Goal: Information Seeking & Learning: Learn about a topic

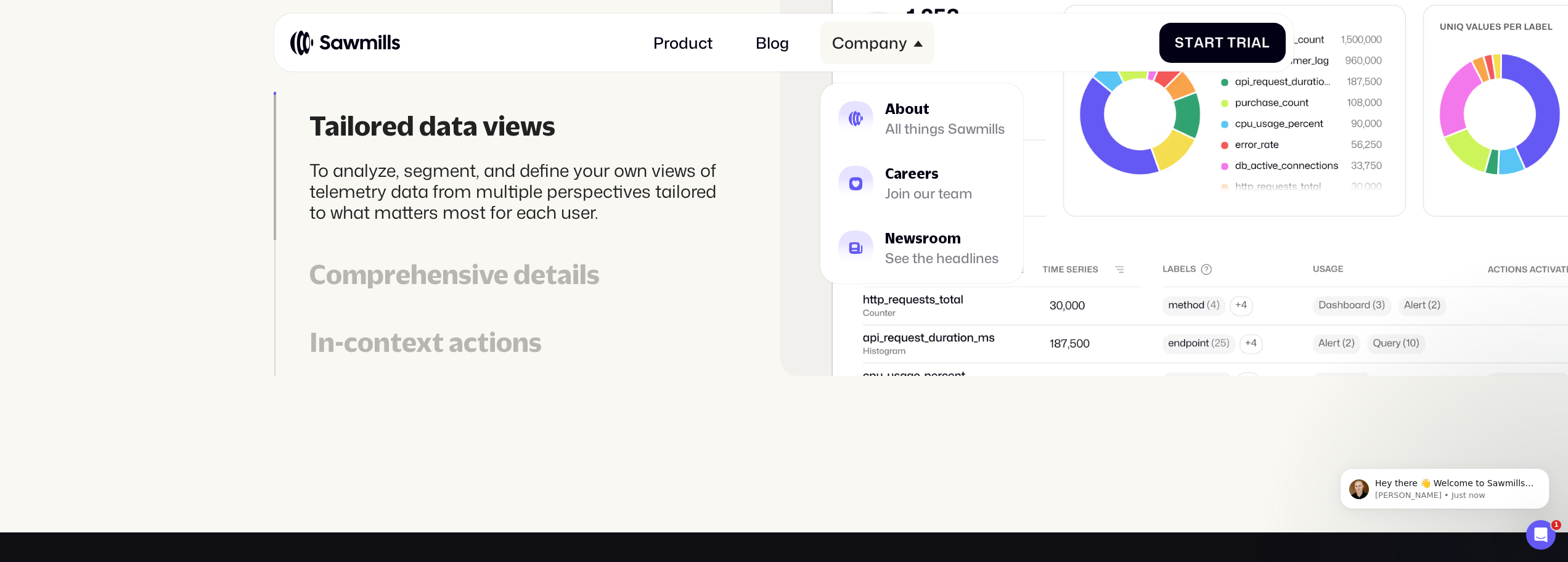
scroll to position [4498, 0]
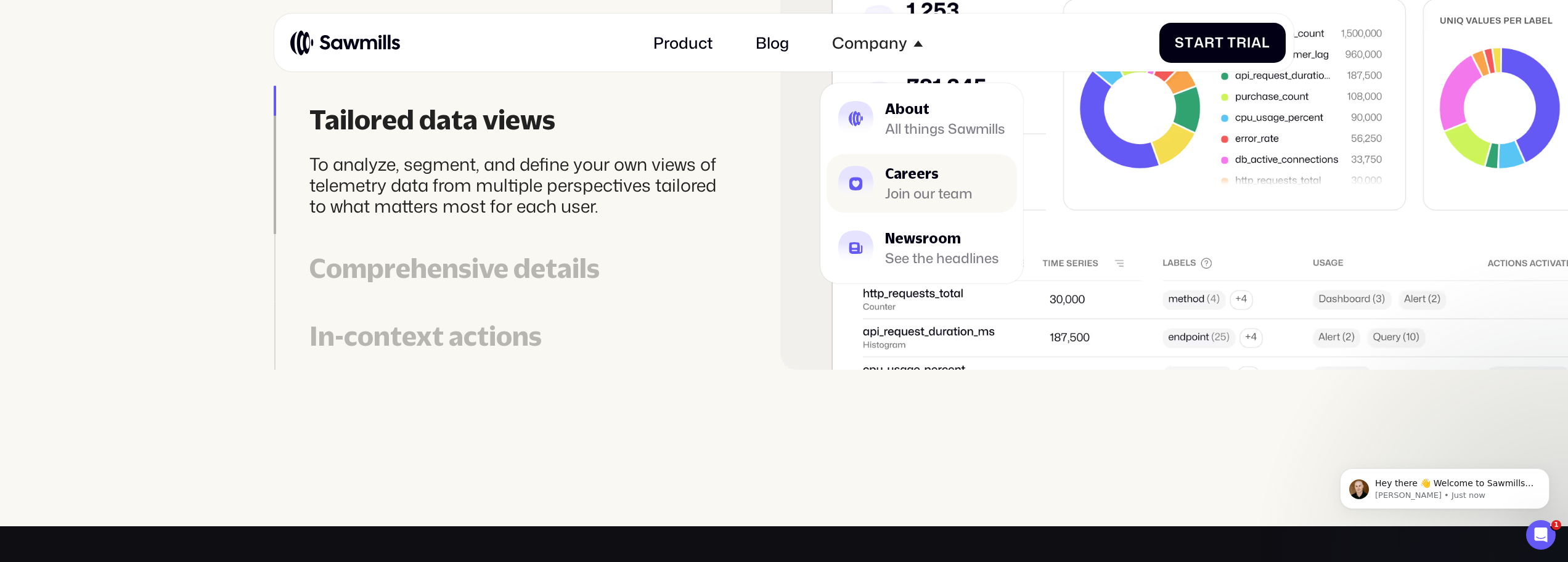
click at [903, 167] on div "Careers" at bounding box center [929, 174] width 87 height 14
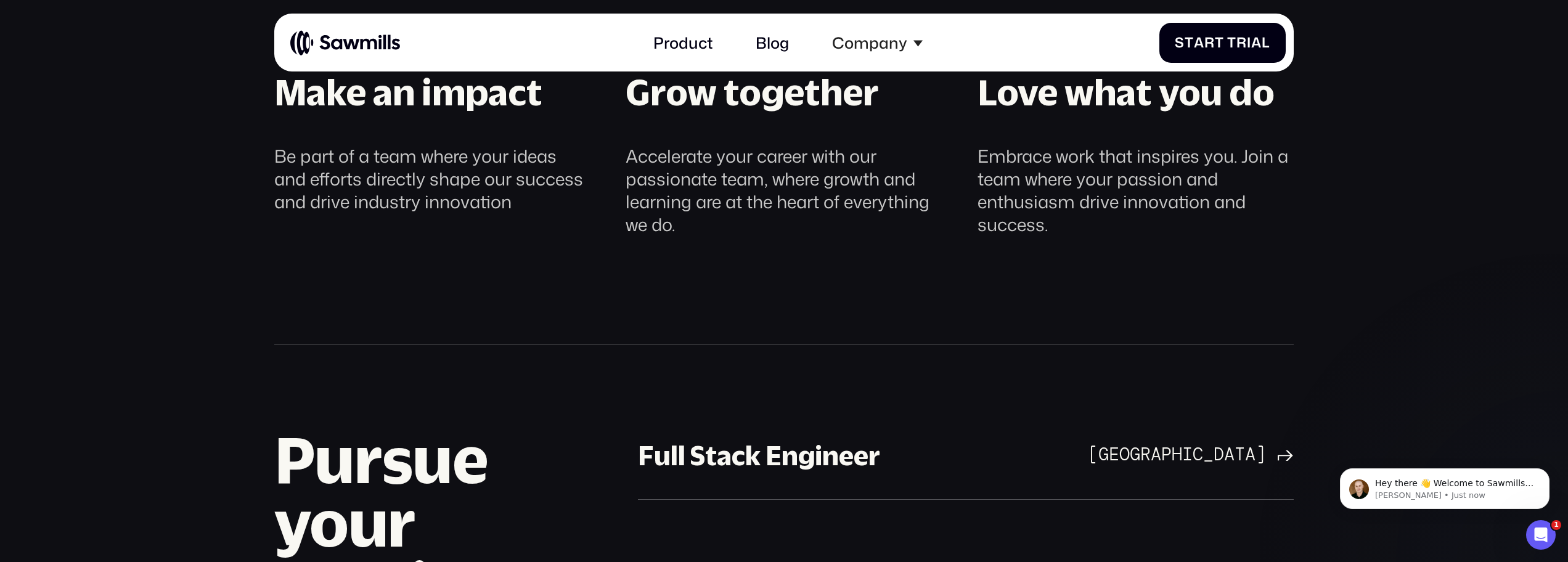
scroll to position [1010, 0]
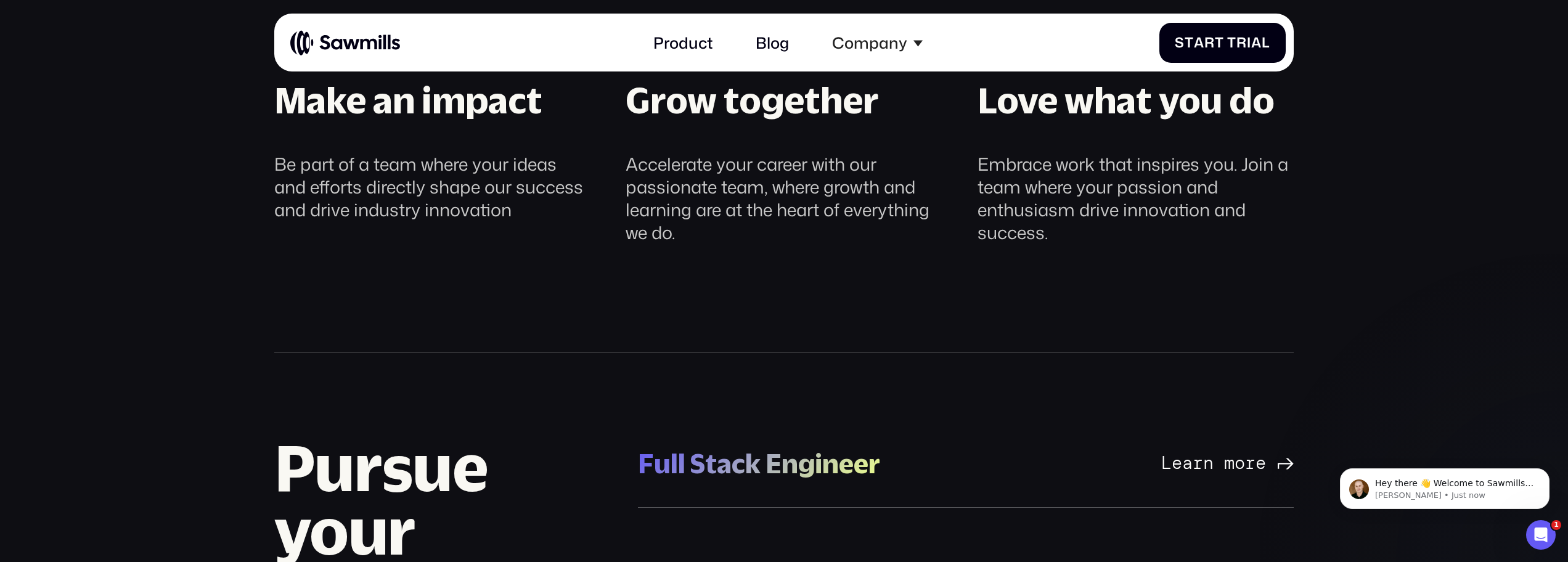
click at [896, 462] on link "Full Stack Engineer Full Stack Engineer San Francisco Bay Area Learn more San F…" at bounding box center [965, 464] width 656 height 88
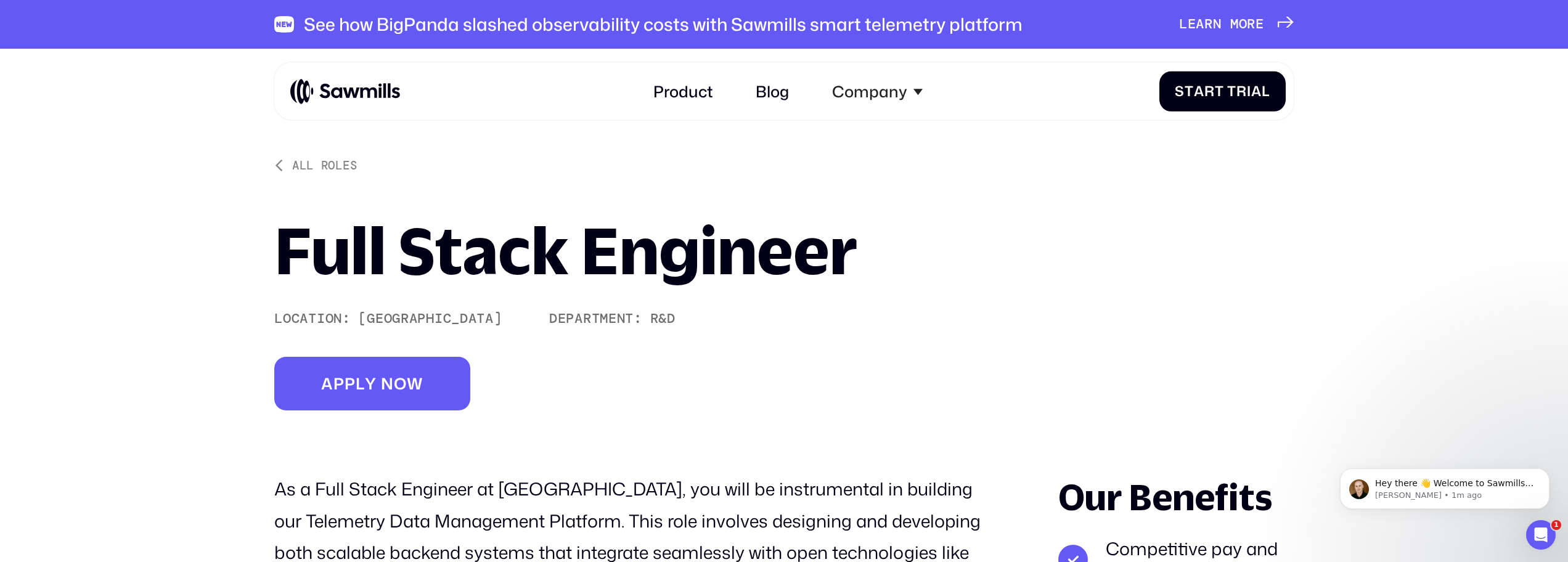
click at [612, 30] on div "See how BigPanda slashed observability costs with Sawmills smart telemetry plat…" at bounding box center [663, 23] width 718 height 21
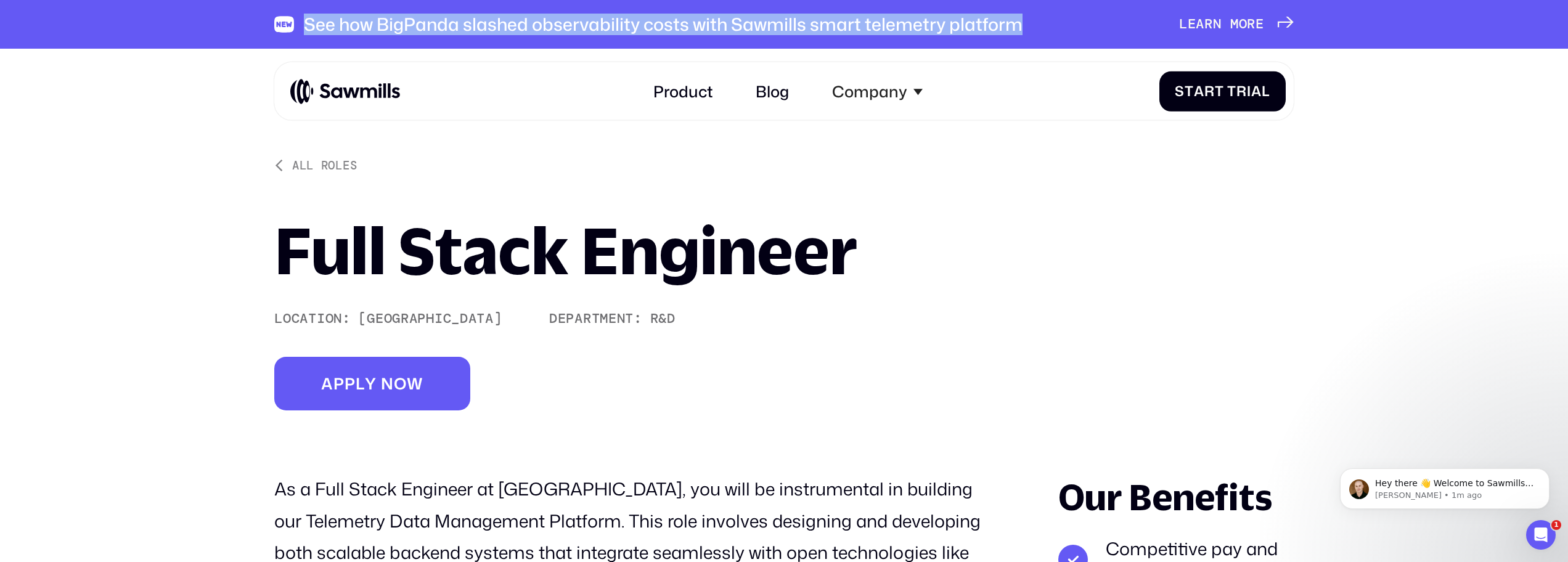
click at [612, 30] on div "See how BigPanda slashed observability costs with Sawmills smart telemetry plat…" at bounding box center [663, 23] width 718 height 21
click at [632, 29] on div "See how BigPanda slashed observability costs with Sawmills smart telemetry plat…" at bounding box center [663, 23] width 718 height 21
